Goal: Task Accomplishment & Management: Manage account settings

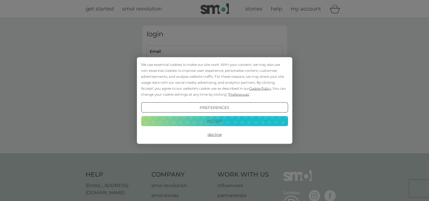
click at [211, 137] on button "Decline" at bounding box center [214, 134] width 147 height 10
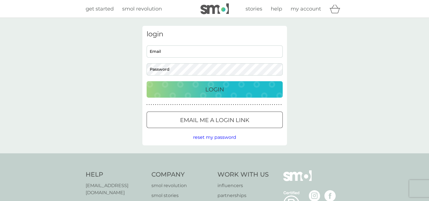
click at [190, 55] on input "Email" at bounding box center [215, 51] width 136 height 12
click at [188, 53] on input "Email" at bounding box center [215, 51] width 136 height 12
type input "[EMAIL_ADDRESS][DOMAIN_NAME]"
click at [147, 81] on button "Login" at bounding box center [215, 89] width 136 height 16
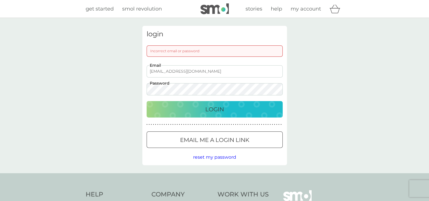
click at [179, 80] on div "[EMAIL_ADDRESS][DOMAIN_NAME] Email Password" at bounding box center [214, 80] width 140 height 30
click at [147, 101] on button "Login" at bounding box center [215, 109] width 136 height 16
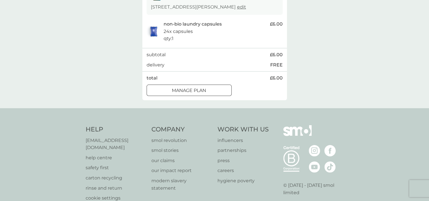
scroll to position [112, 0]
click at [215, 94] on div "Manage plan" at bounding box center [189, 89] width 84 height 7
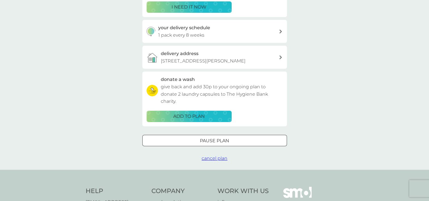
scroll to position [136, 0]
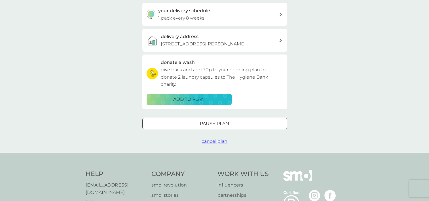
click at [210, 142] on span "cancel plan" at bounding box center [215, 140] width 26 height 5
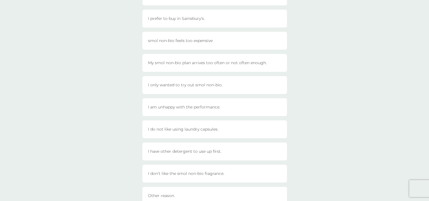
scroll to position [162, 0]
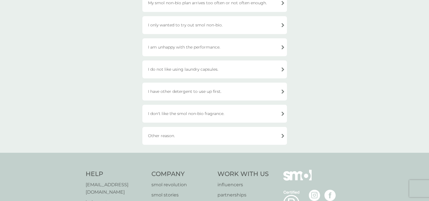
click at [209, 134] on div "Other reason." at bounding box center [214, 136] width 145 height 18
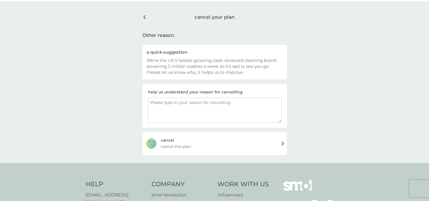
scroll to position [16, 0]
click at [215, 109] on textarea at bounding box center [214, 109] width 133 height 25
type textarea "change of preference"
click at [203, 151] on div "cancel cancel the plan" at bounding box center [214, 142] width 145 height 23
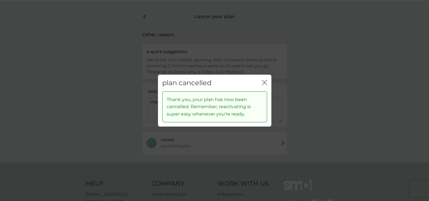
click at [268, 79] on div "plan cancelled close" at bounding box center [214, 83] width 113 height 17
click at [265, 82] on icon "close" at bounding box center [264, 82] width 5 height 5
